Goal: Information Seeking & Learning: Learn about a topic

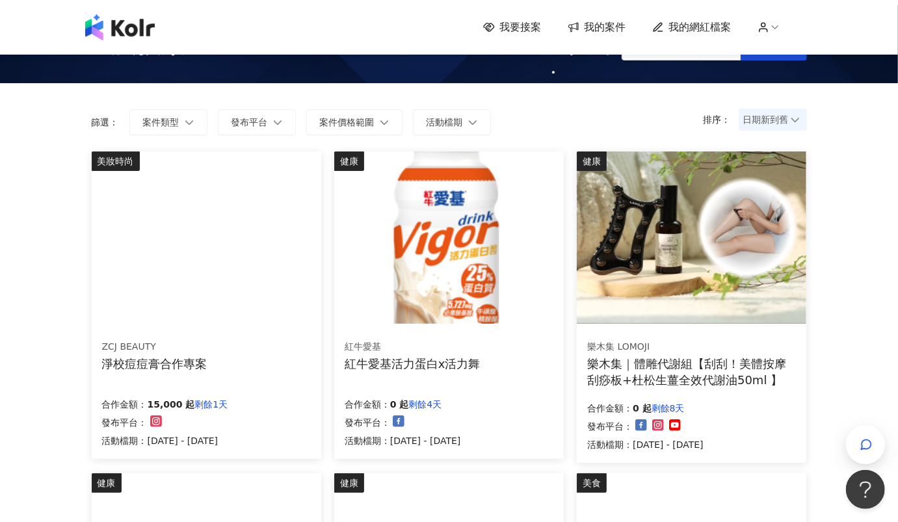
scroll to position [72, 0]
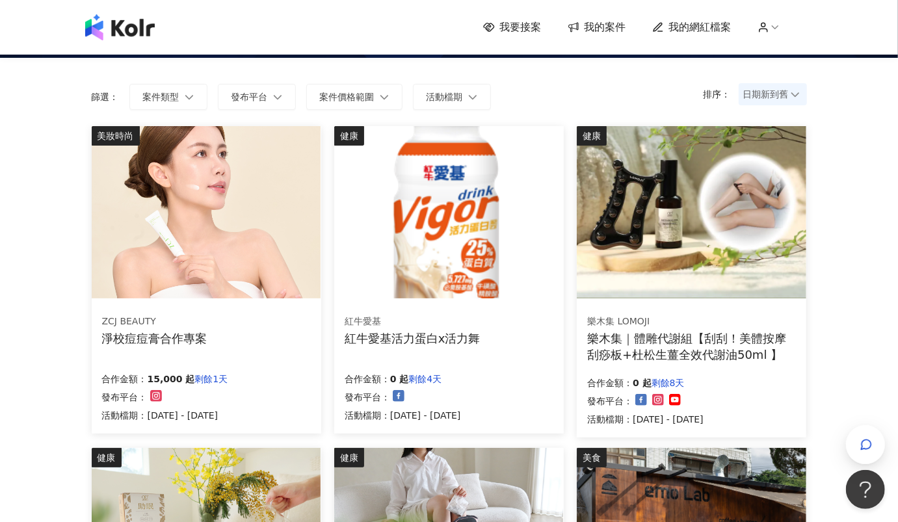
click at [156, 230] on img at bounding box center [206, 212] width 229 height 172
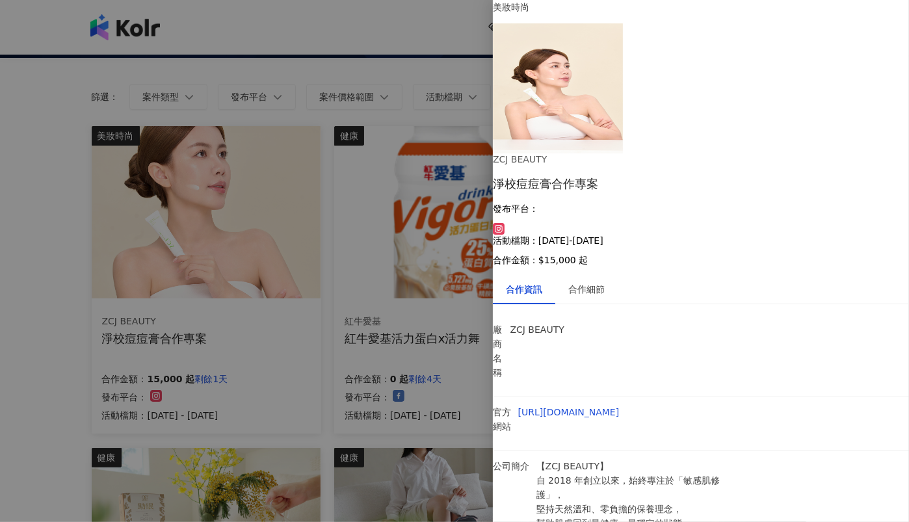
click at [239, 43] on div at bounding box center [454, 261] width 909 height 522
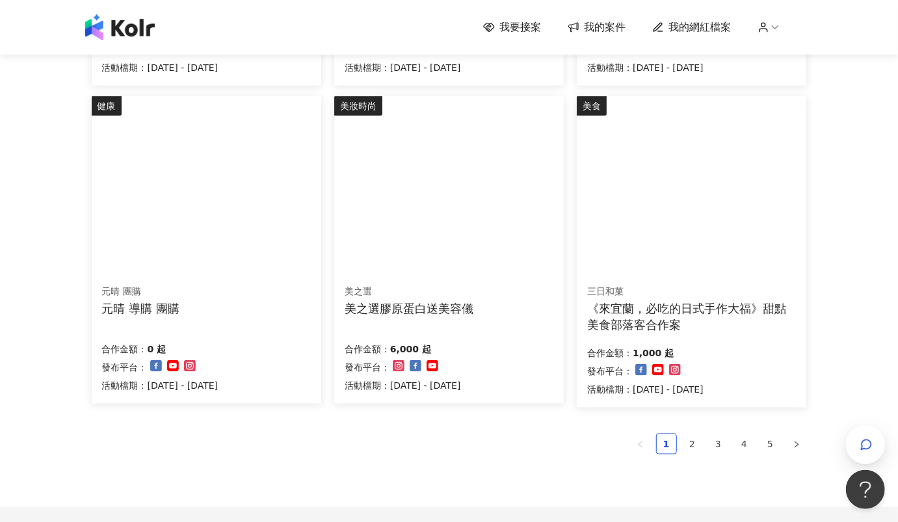
scroll to position [729, 0]
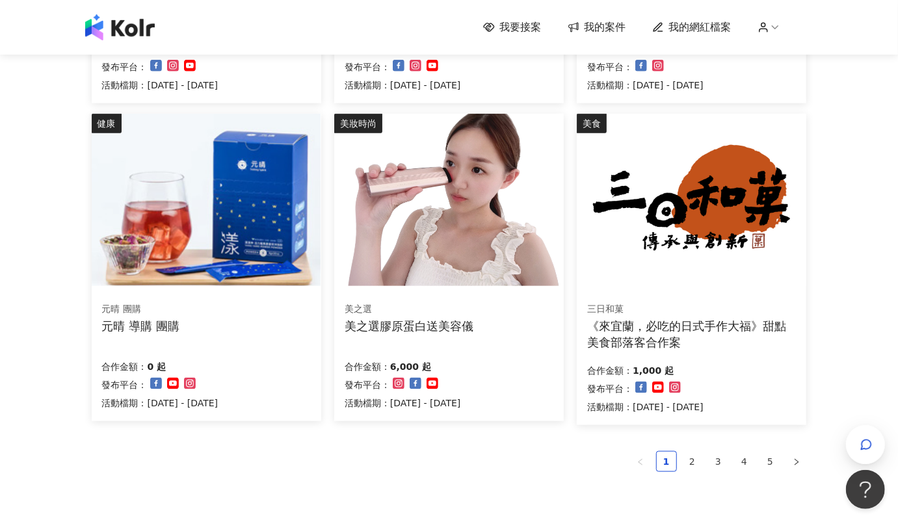
click at [453, 176] on img at bounding box center [448, 200] width 229 height 172
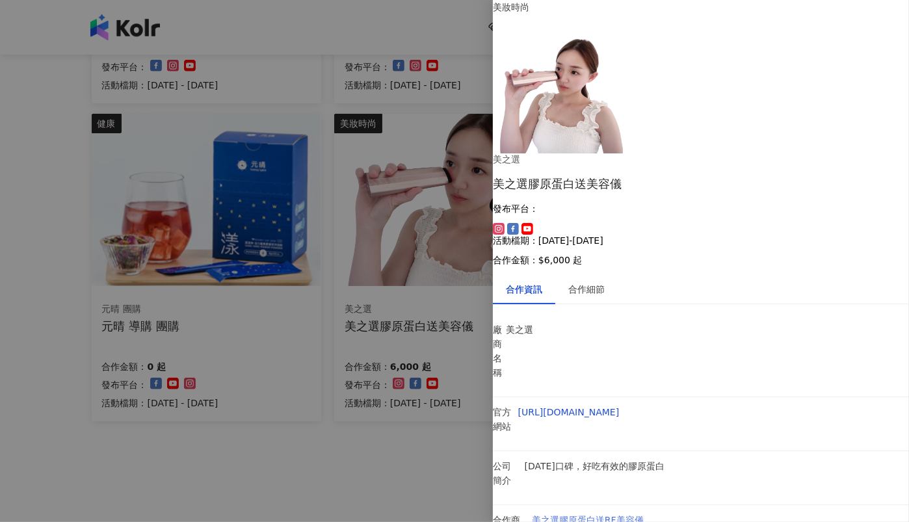
click at [635, 515] on link "美之選膠原蛋白送RF美容儀" at bounding box center [588, 520] width 112 height 10
click at [368, 451] on div at bounding box center [454, 261] width 909 height 522
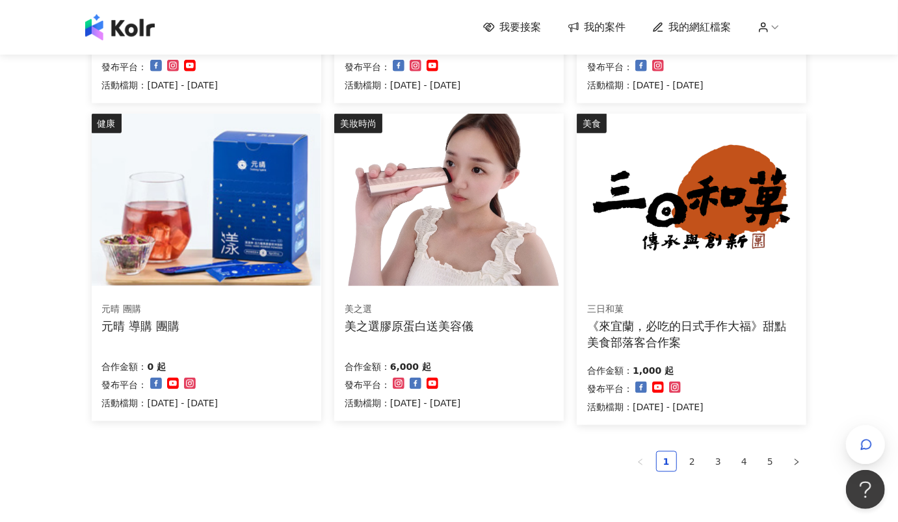
click at [494, 284] on img at bounding box center [448, 200] width 229 height 172
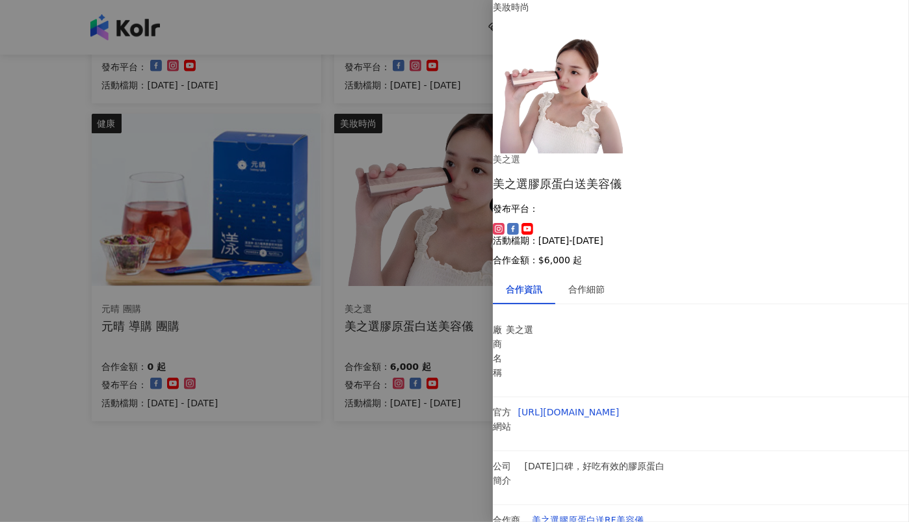
click at [401, 461] on div at bounding box center [454, 261] width 909 height 522
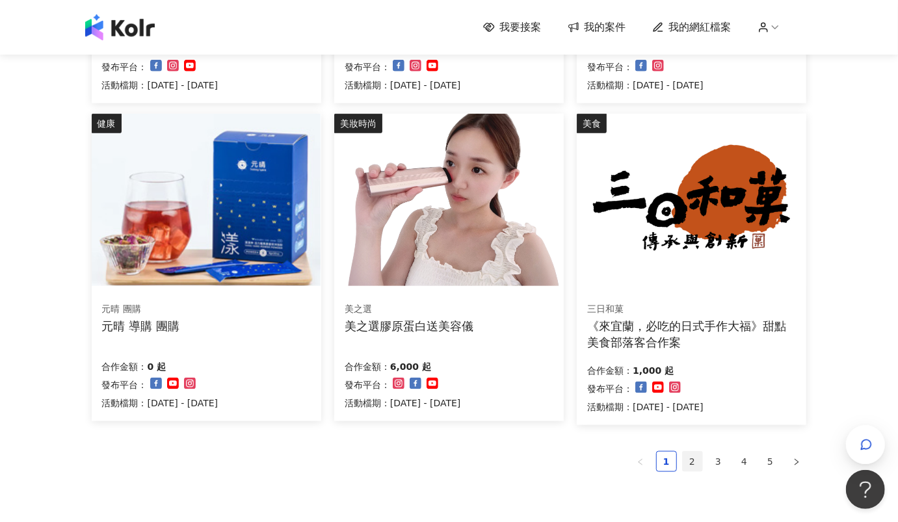
click at [685, 461] on link "2" at bounding box center [693, 462] width 20 height 20
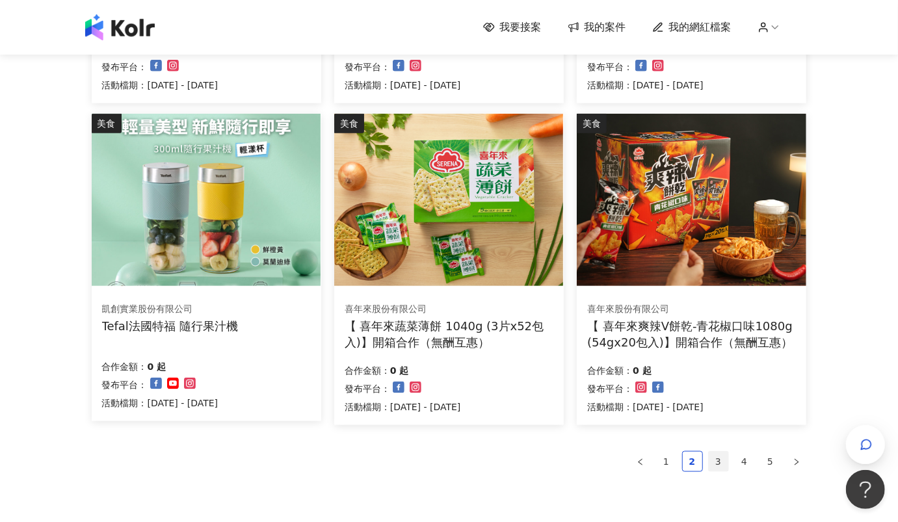
click at [723, 454] on link "3" at bounding box center [719, 462] width 20 height 20
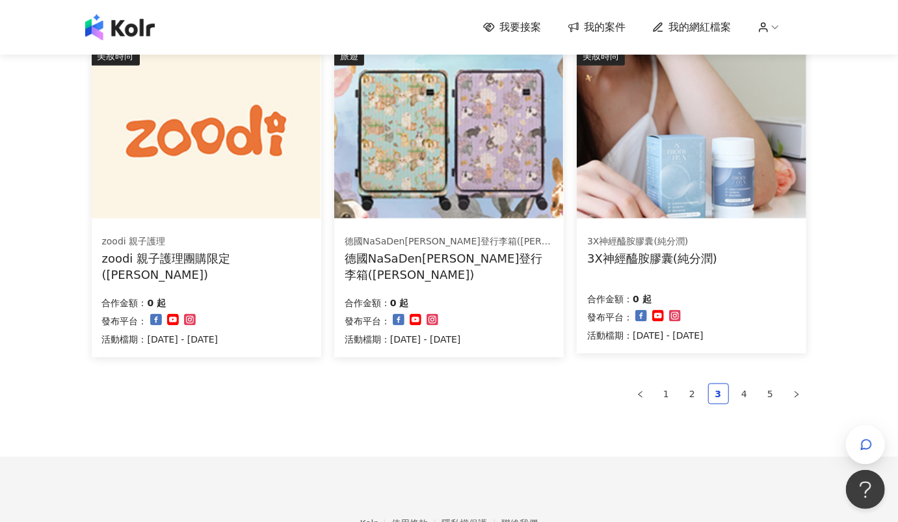
scroll to position [801, 0]
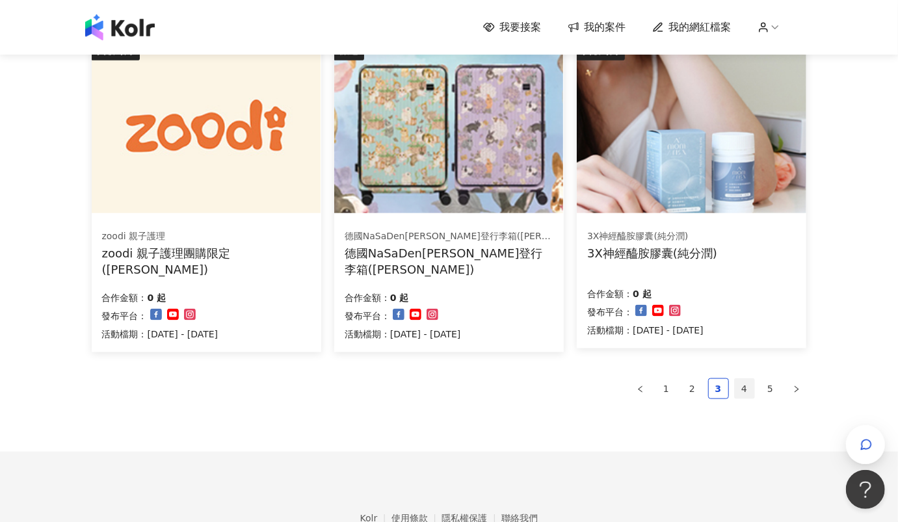
click at [745, 387] on link "4" at bounding box center [745, 389] width 20 height 20
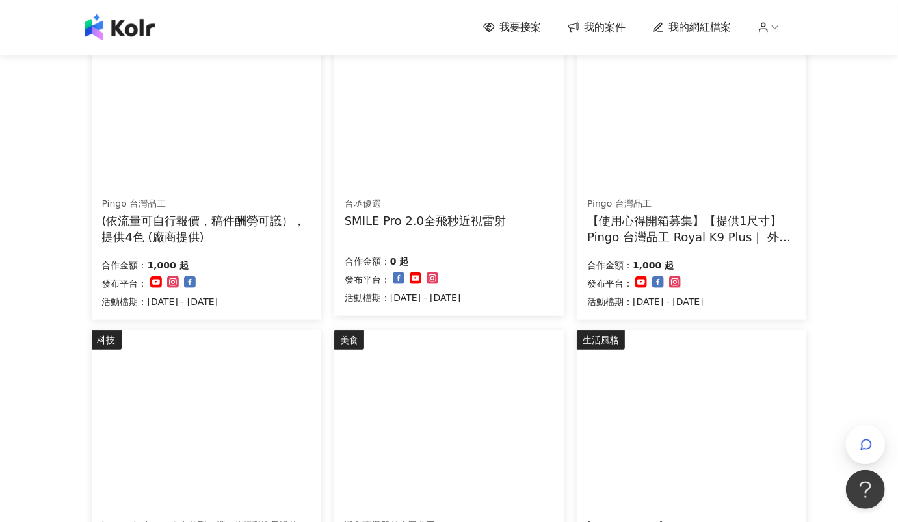
scroll to position [870, 0]
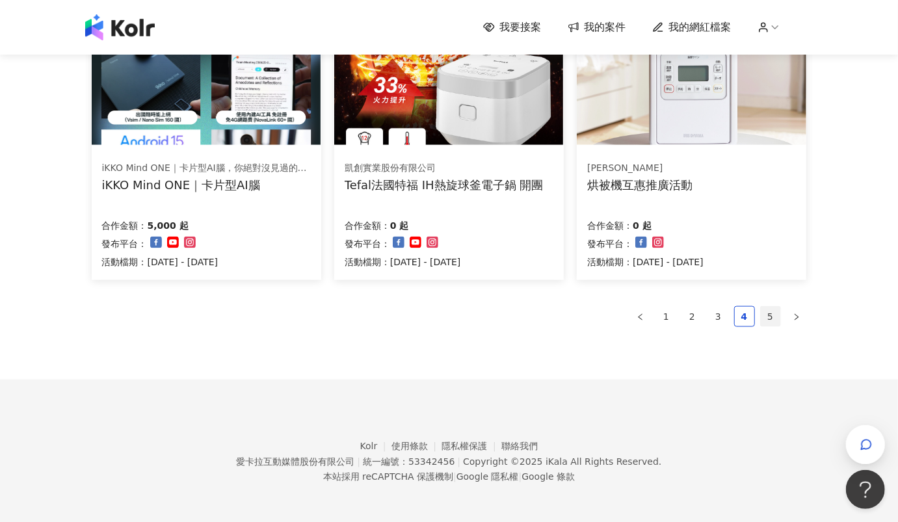
click at [772, 309] on link "5" at bounding box center [771, 317] width 20 height 20
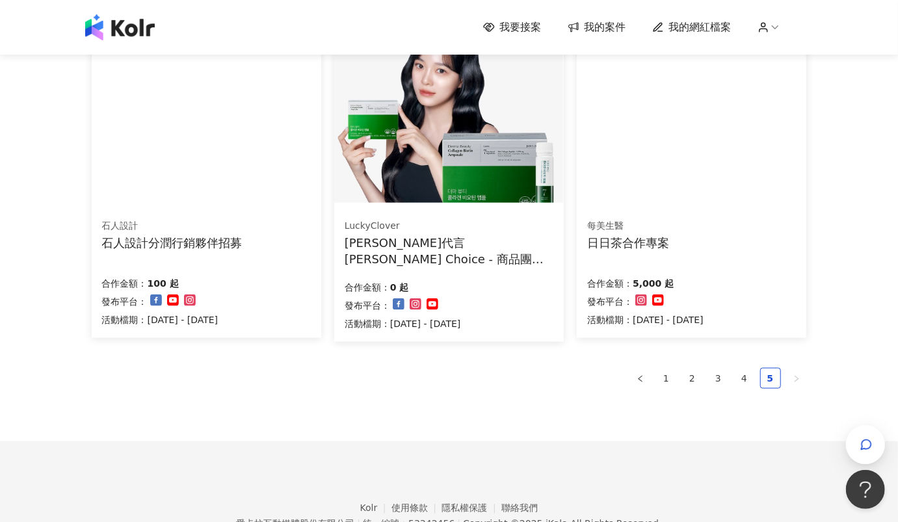
scroll to position [729, 0]
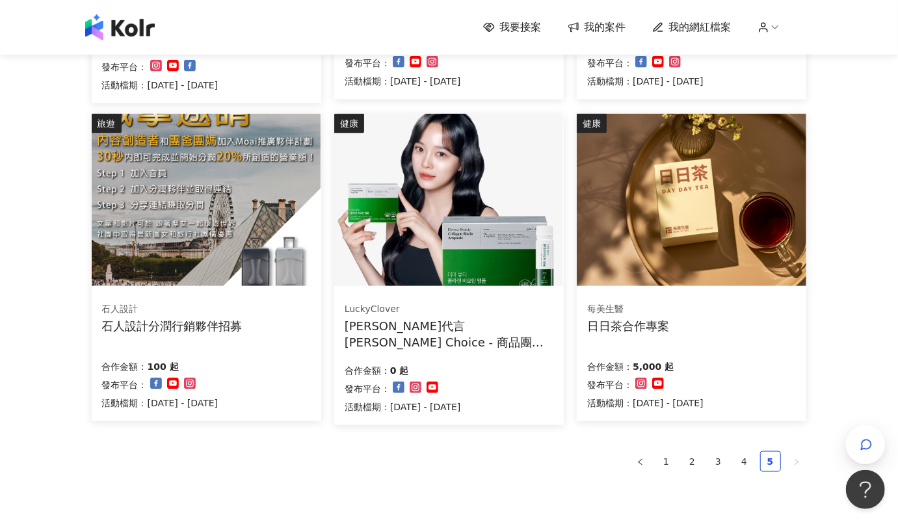
click at [700, 168] on img at bounding box center [691, 200] width 229 height 172
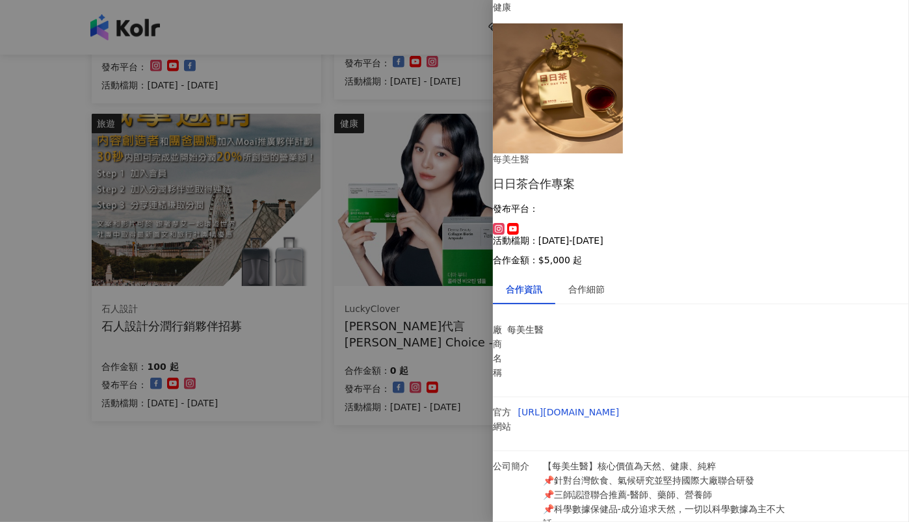
click at [355, 504] on div at bounding box center [454, 261] width 909 height 522
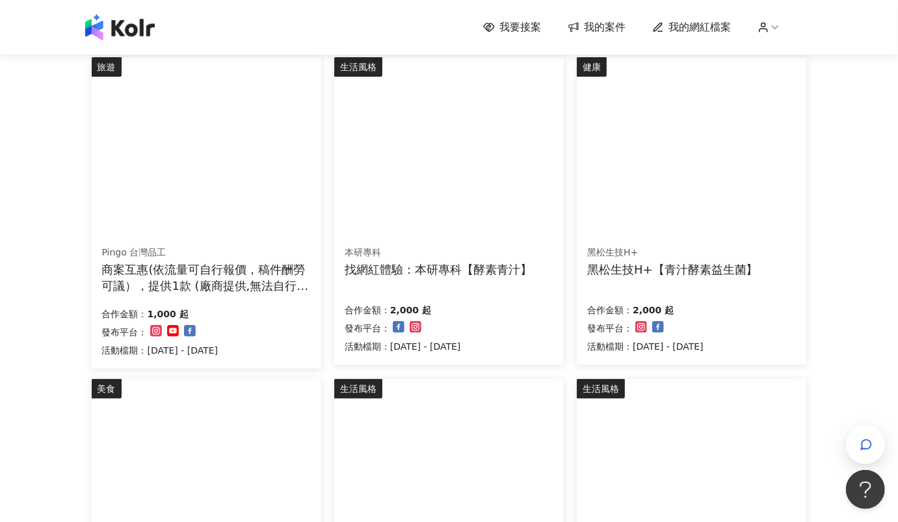
scroll to position [0, 0]
